Goal: Task Accomplishment & Management: Use online tool/utility

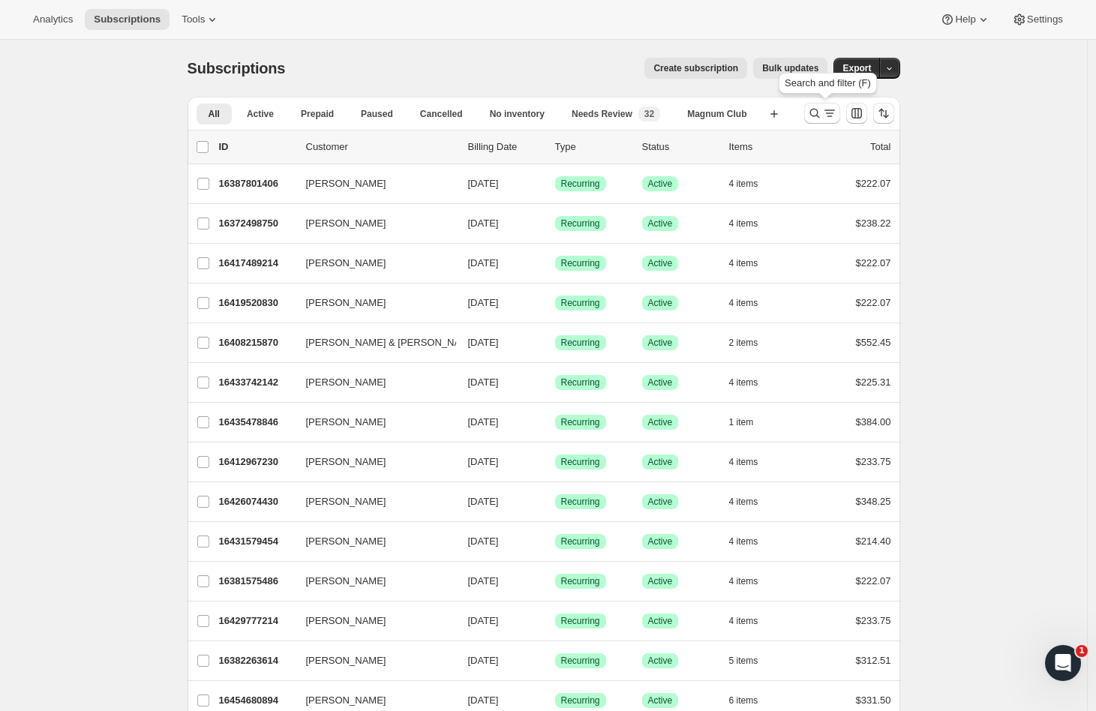
click at [827, 107] on icon "Search and filter results" at bounding box center [830, 113] width 15 height 15
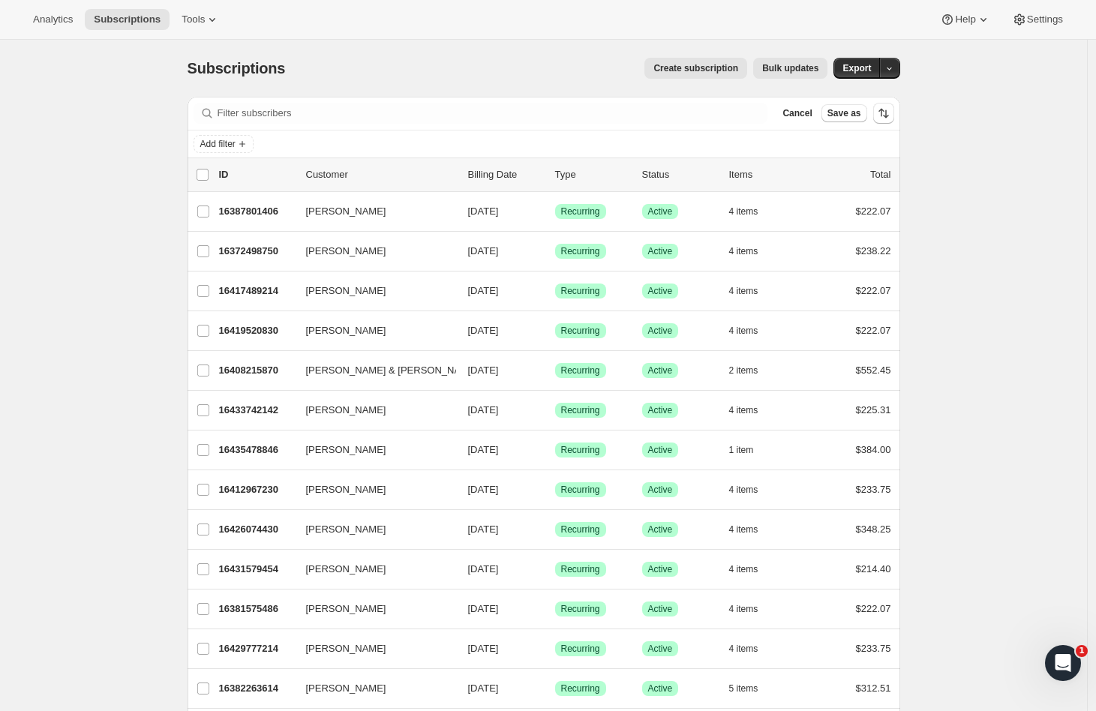
click at [827, 107] on div "Cancel Save as" at bounding box center [822, 113] width 90 height 18
click at [811, 112] on span "Cancel" at bounding box center [797, 113] width 29 height 12
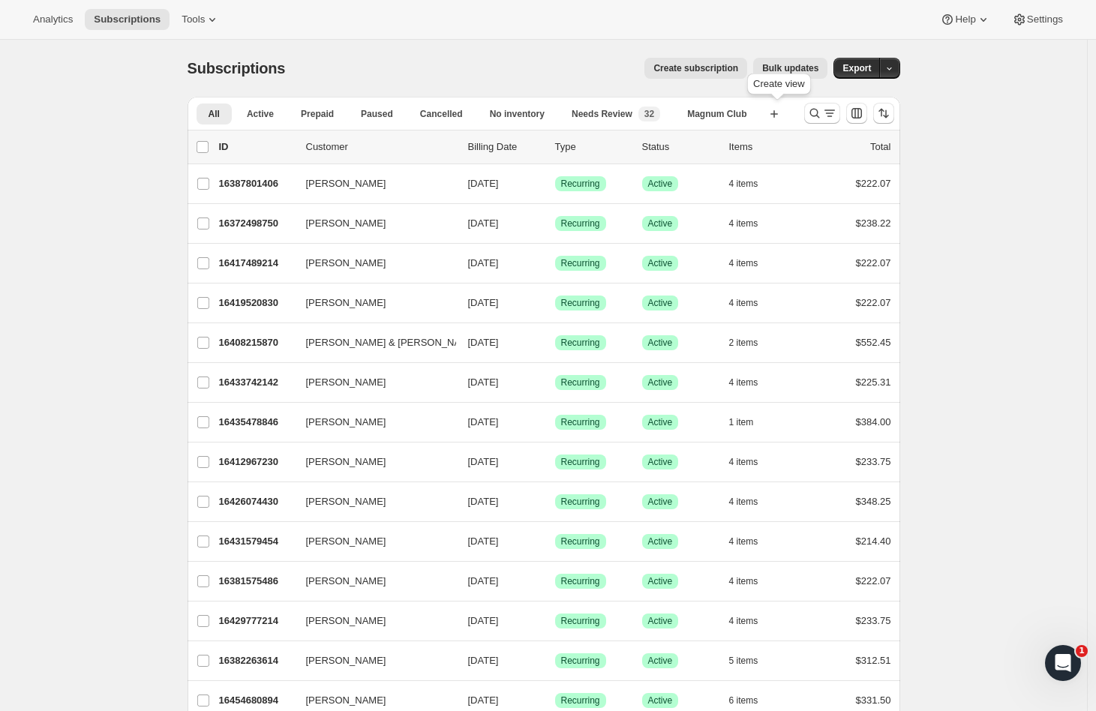
click at [787, 116] on button "Create new view" at bounding box center [775, 114] width 24 height 21
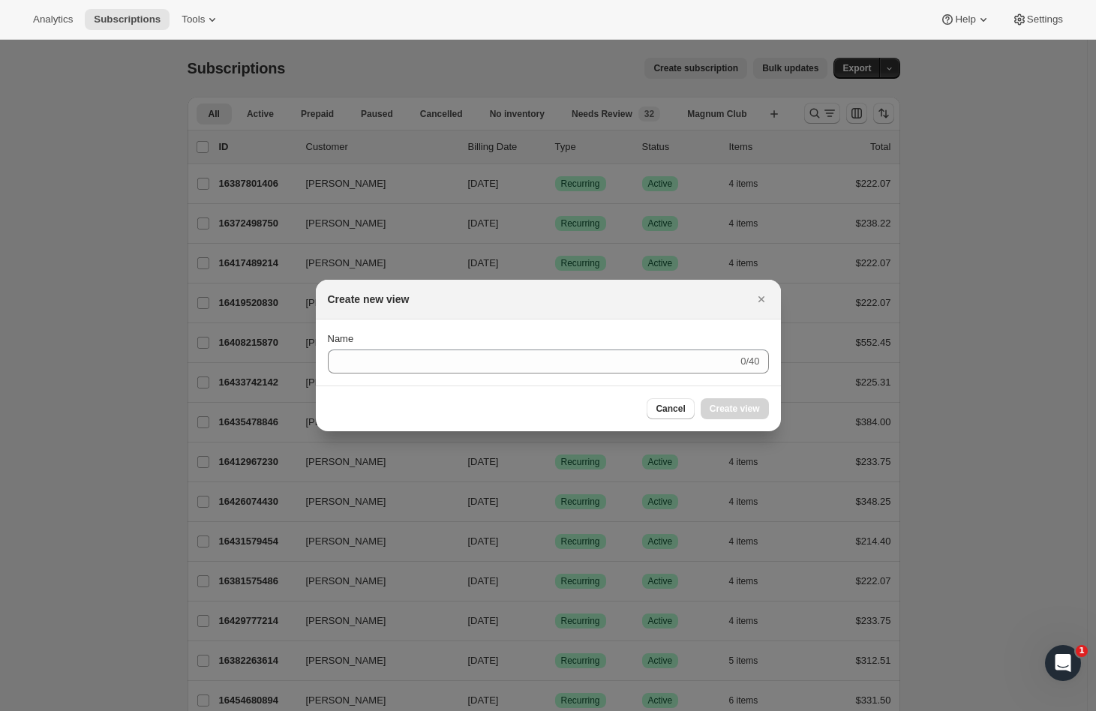
click at [663, 408] on span "Cancel" at bounding box center [670, 409] width 29 height 12
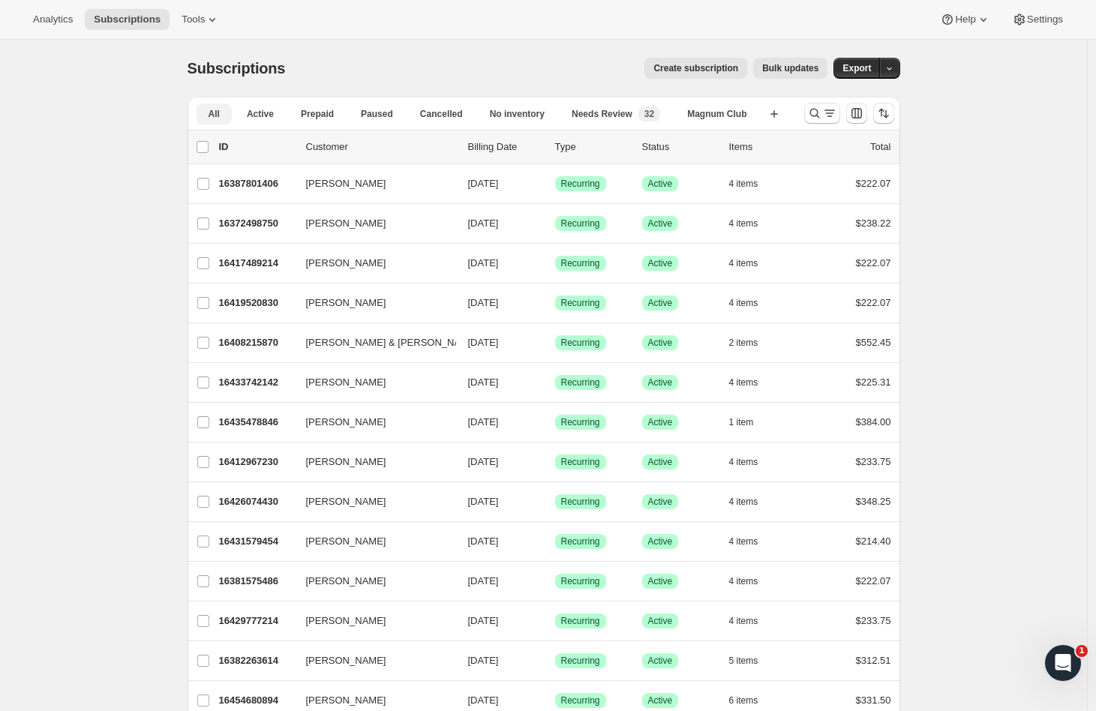
click at [274, 108] on span "Active" at bounding box center [260, 114] width 27 height 12
click at [811, 107] on button "Search and filter results" at bounding box center [823, 113] width 36 height 21
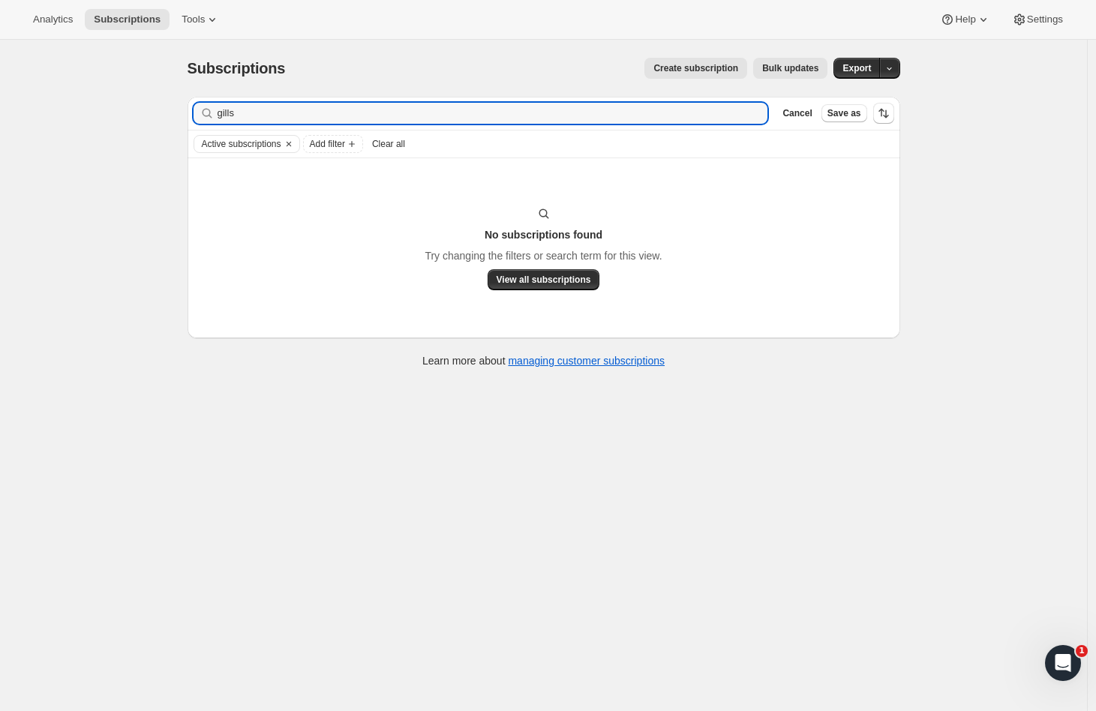
click at [251, 107] on input "gills" at bounding box center [493, 113] width 551 height 21
type input "[PERSON_NAME]"
